Goal: Task Accomplishment & Management: Manage account settings

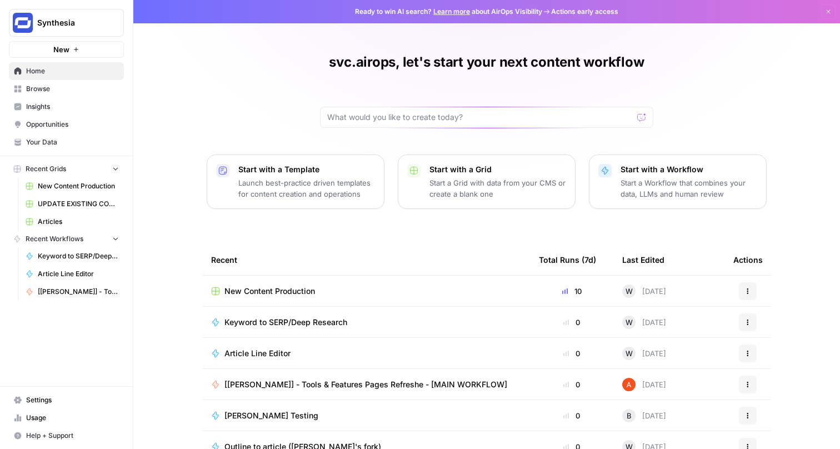
click at [68, 398] on span "Settings" at bounding box center [72, 400] width 93 height 10
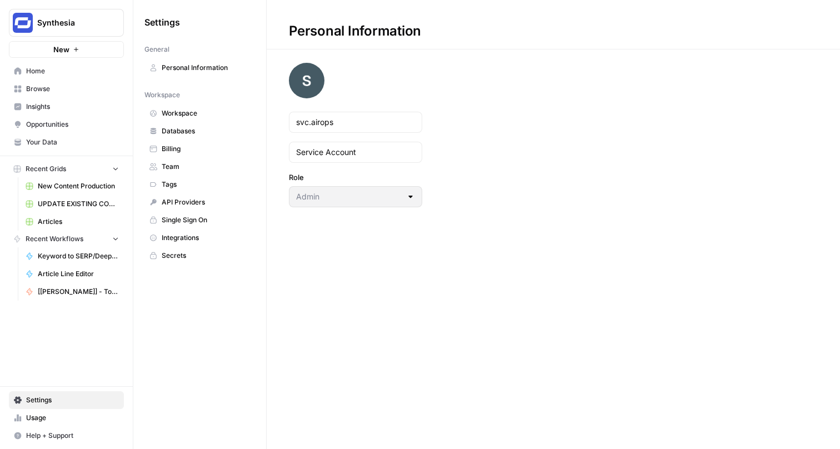
click at [212, 233] on span "Integrations" at bounding box center [206, 238] width 88 height 10
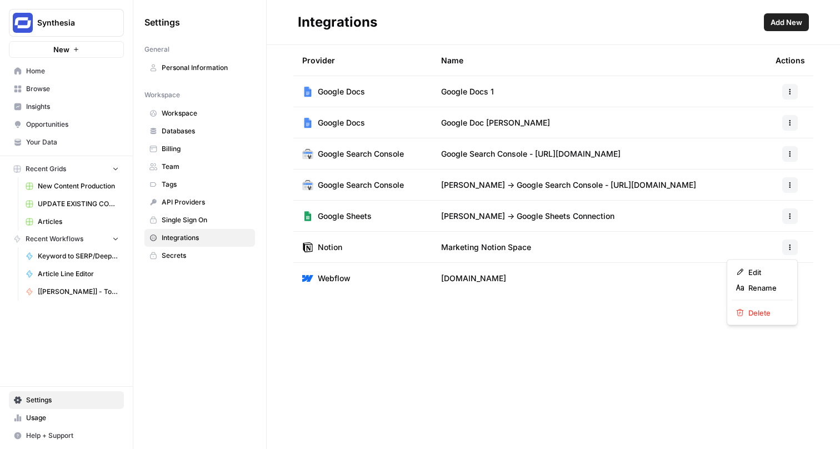
click at [787, 245] on icon "button" at bounding box center [789, 247] width 7 height 7
click at [769, 277] on span "Edit" at bounding box center [766, 272] width 36 height 11
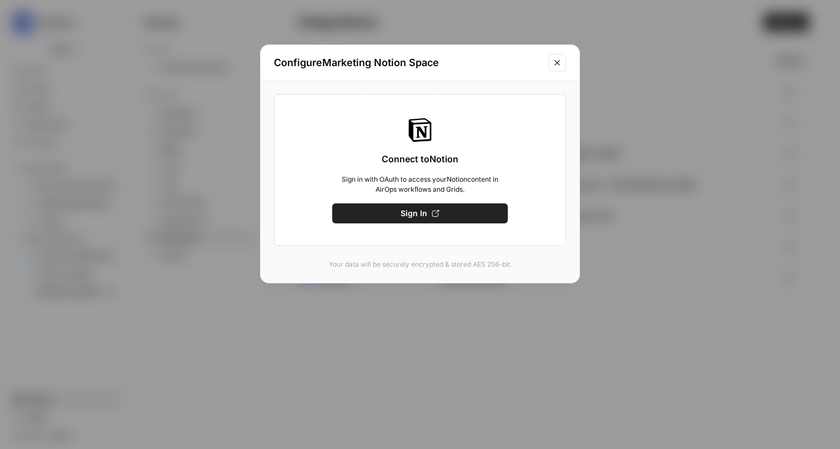
click at [475, 217] on button "Sign In" at bounding box center [420, 213] width 176 height 20
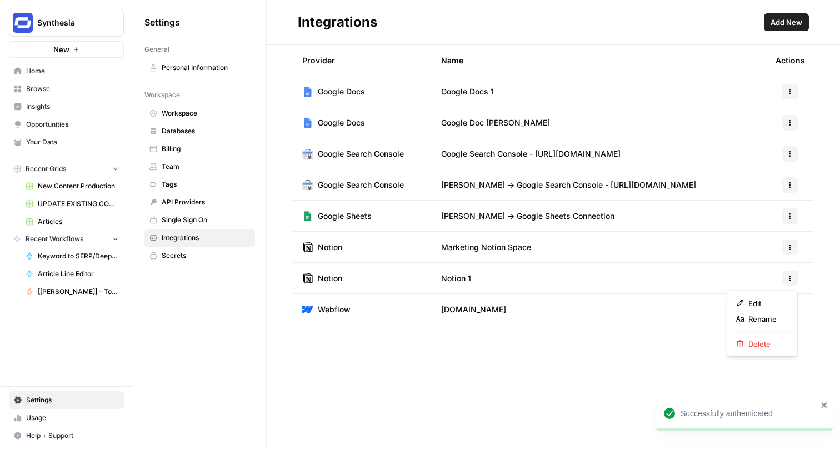
click at [787, 279] on icon "button" at bounding box center [789, 278] width 7 height 7
click at [771, 302] on span "Edit" at bounding box center [766, 303] width 36 height 11
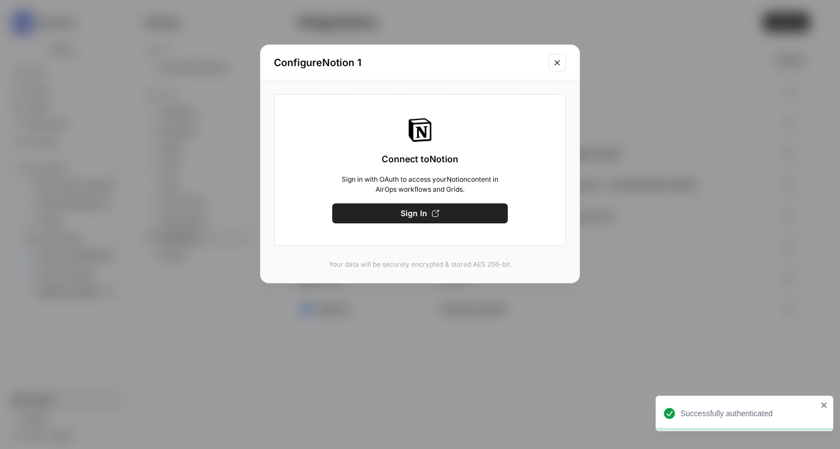
drag, startPoint x: 558, startPoint y: 65, endPoint x: 598, endPoint y: 111, distance: 60.7
click at [558, 65] on icon "Close modal" at bounding box center [557, 62] width 9 height 9
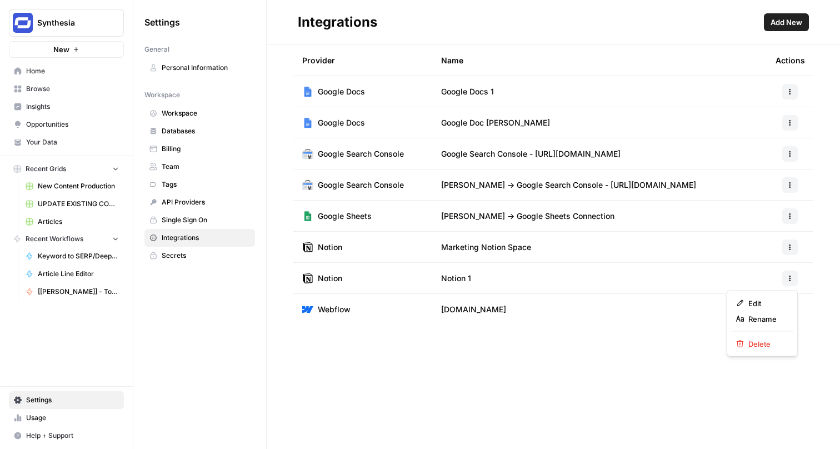
click at [791, 279] on icon "button" at bounding box center [789, 278] width 7 height 7
click at [768, 327] on div "Edit Rename Delete" at bounding box center [761, 323] width 71 height 66
click at [770, 323] on span "Rename" at bounding box center [766, 318] width 36 height 11
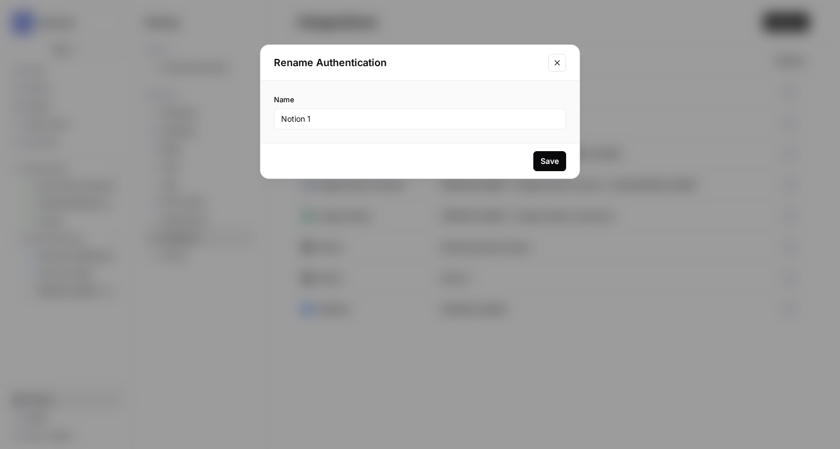
click at [397, 112] on div "Notion 1" at bounding box center [420, 118] width 292 height 21
type input "Notion Databases"
click at [548, 166] on div "Save" at bounding box center [549, 161] width 18 height 11
